Goal: Information Seeking & Learning: Learn about a topic

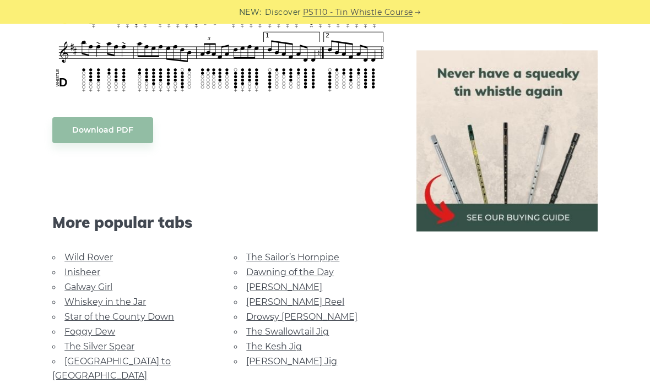
scroll to position [802, 0]
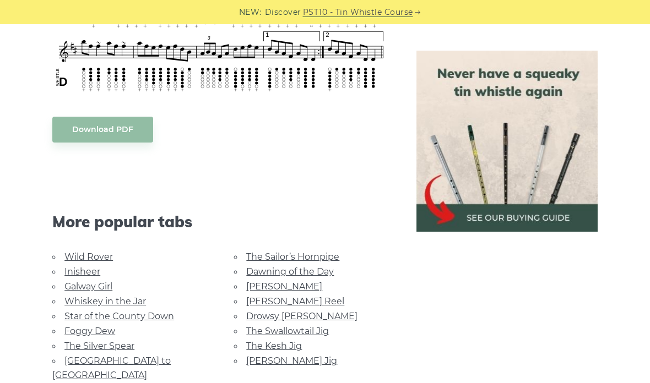
click at [292, 356] on link "[PERSON_NAME] Jig" at bounding box center [291, 361] width 91 height 10
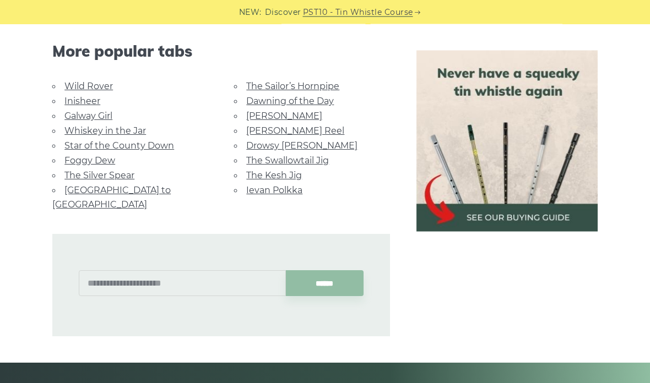
scroll to position [747, 0]
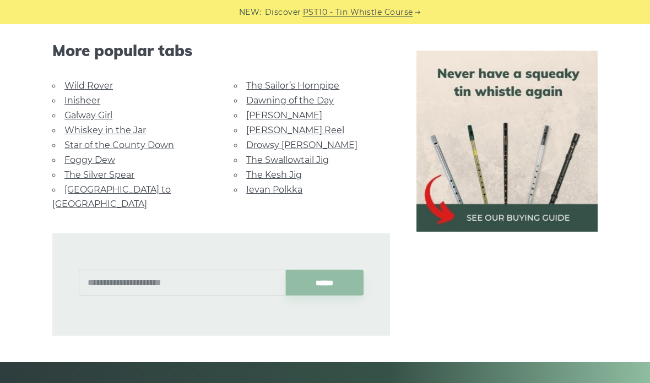
click at [289, 170] on link "The Kesh Jig" at bounding box center [274, 175] width 56 height 10
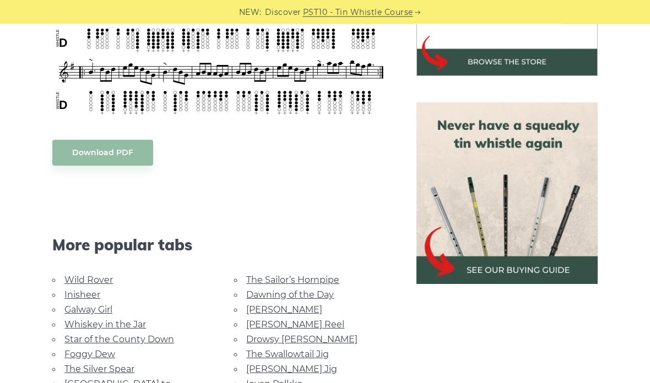
scroll to position [421, 0]
click at [296, 367] on link "[PERSON_NAME] Jig" at bounding box center [291, 369] width 91 height 10
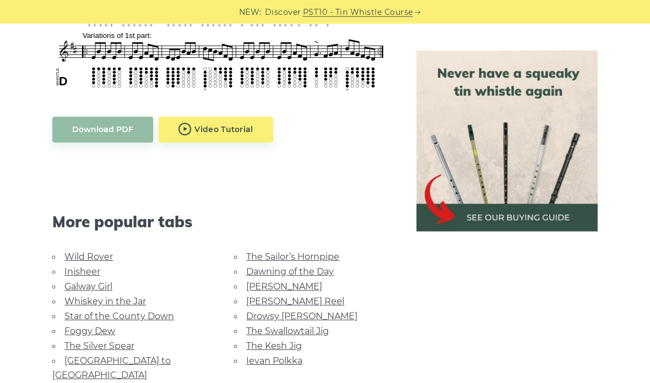
scroll to position [608, 0]
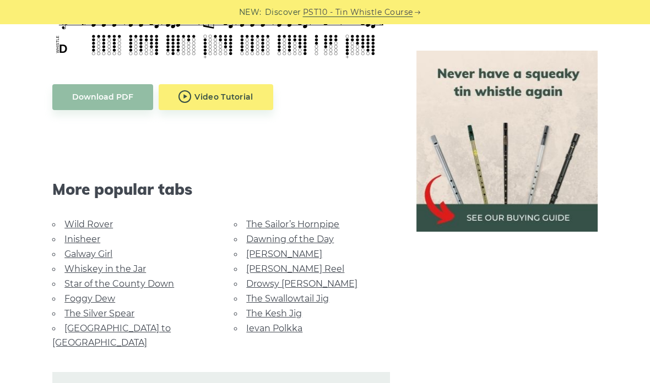
click at [142, 264] on link "Whiskey in the Jar" at bounding box center [104, 269] width 81 height 10
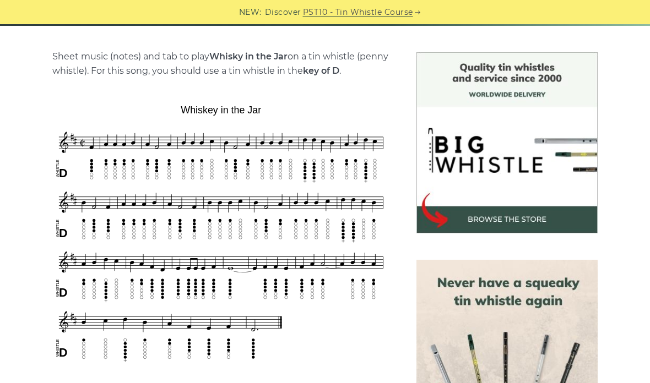
scroll to position [263, 0]
